Goal: Find contact information: Find contact information

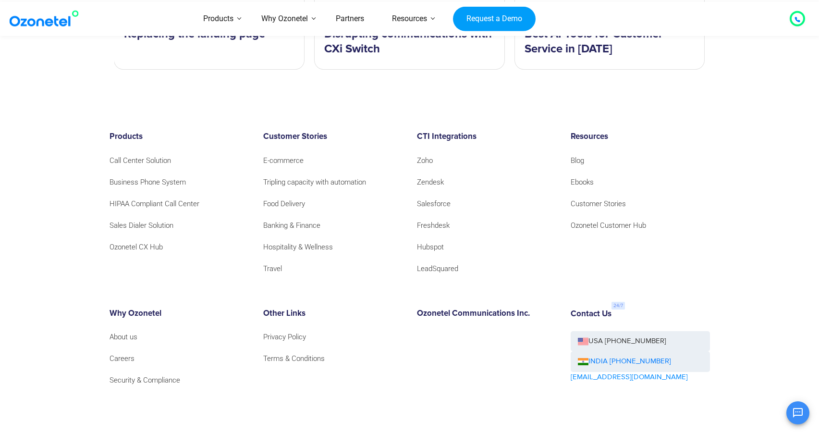
scroll to position [10280, 0]
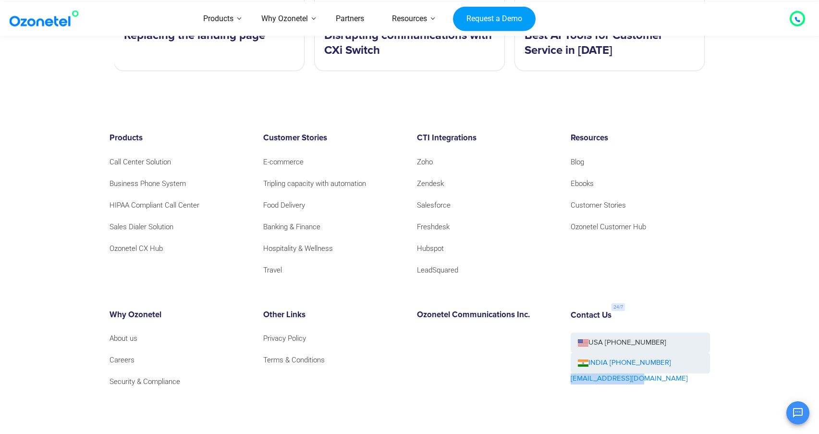
drag, startPoint x: 655, startPoint y: 299, endPoint x: 569, endPoint y: 299, distance: 86.0
click at [569, 310] on div "Contact Us USA [PHONE_NUMBER] INDIA [PHONE_NUMBER] [EMAIL_ADDRESS][DOMAIN_NAME]" at bounding box center [641, 374] width 154 height 128
copy link "[EMAIL_ADDRESS][DOMAIN_NAME]"
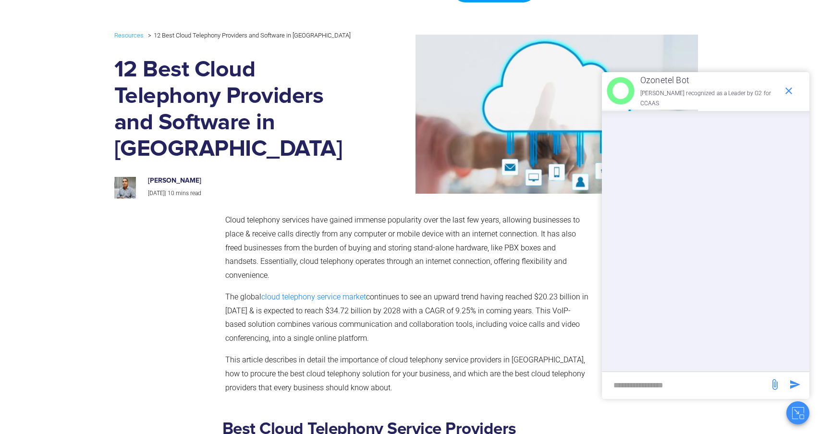
scroll to position [29, 0]
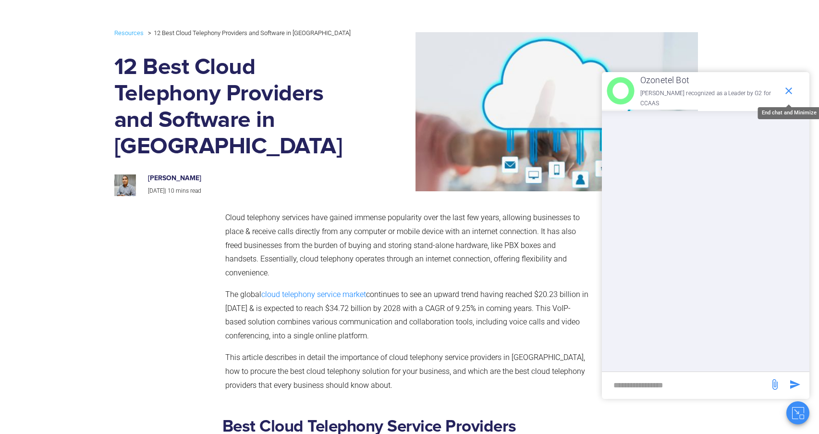
click at [790, 91] on icon "end chat or minimize" at bounding box center [789, 91] width 12 height 12
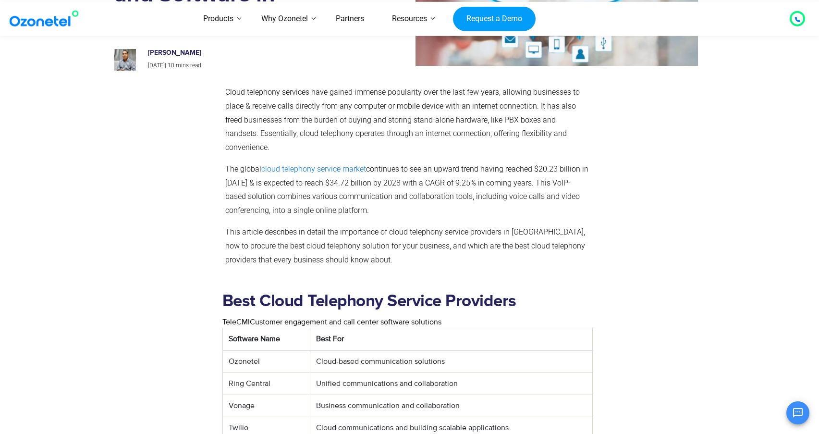
scroll to position [159, 0]
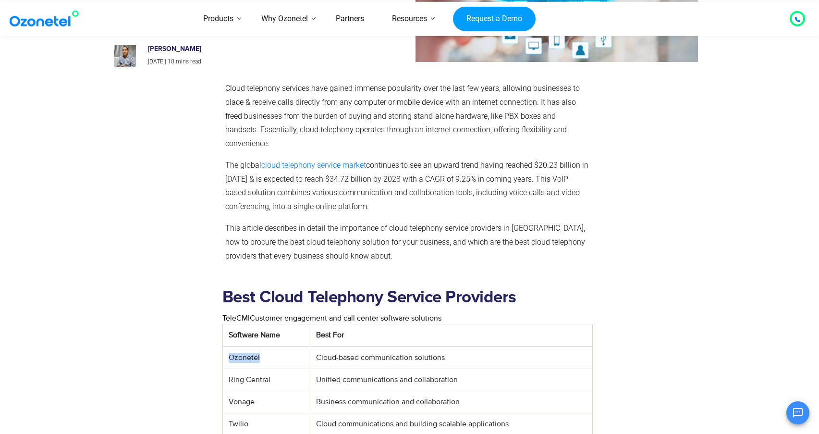
drag, startPoint x: 230, startPoint y: 328, endPoint x: 270, endPoint y: 331, distance: 39.5
click at [270, 346] on td "Ozonetel" at bounding box center [265, 357] width 87 height 23
copy td "Ozonetel"
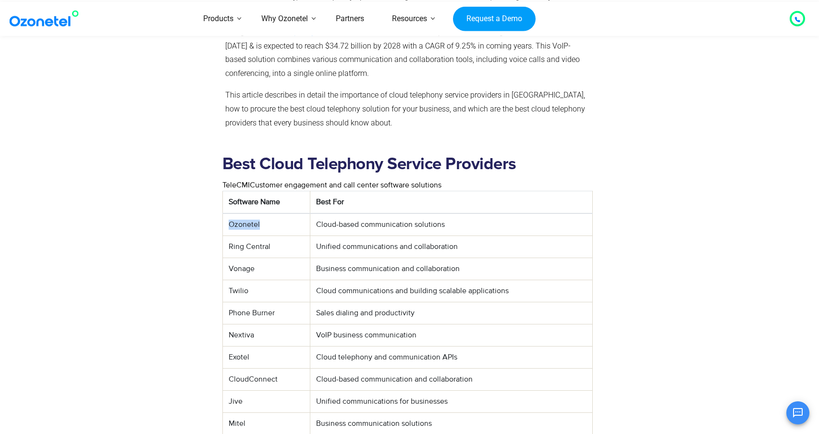
scroll to position [292, 0]
click at [236, 279] on td "Twilio" at bounding box center [265, 290] width 87 height 22
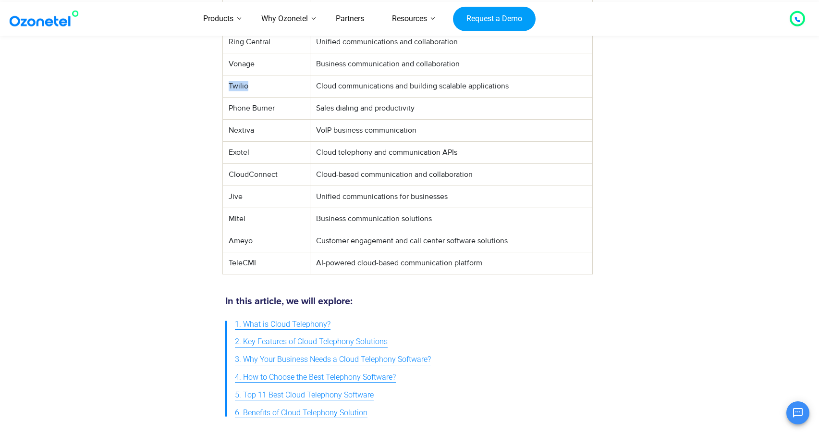
scroll to position [497, 0]
click at [246, 229] on td "Ameyo" at bounding box center [265, 240] width 87 height 22
copy td "Ameyo"
